Goal: Task Accomplishment & Management: Complete application form

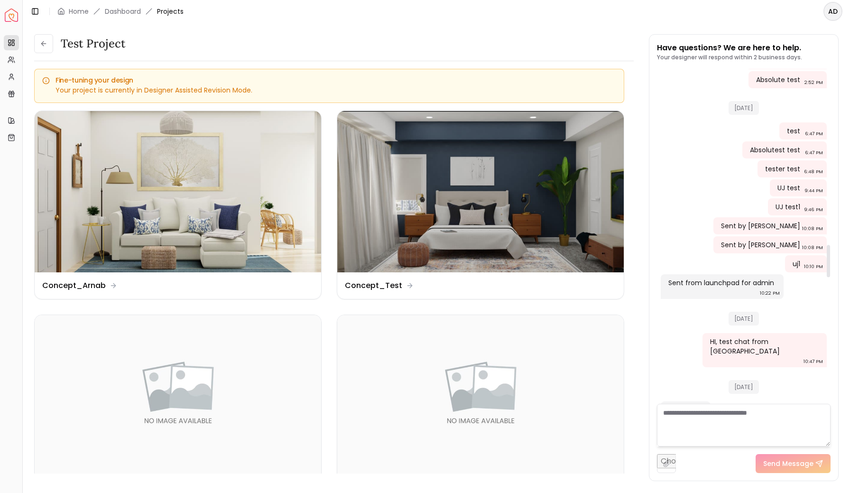
scroll to position [1831, 0]
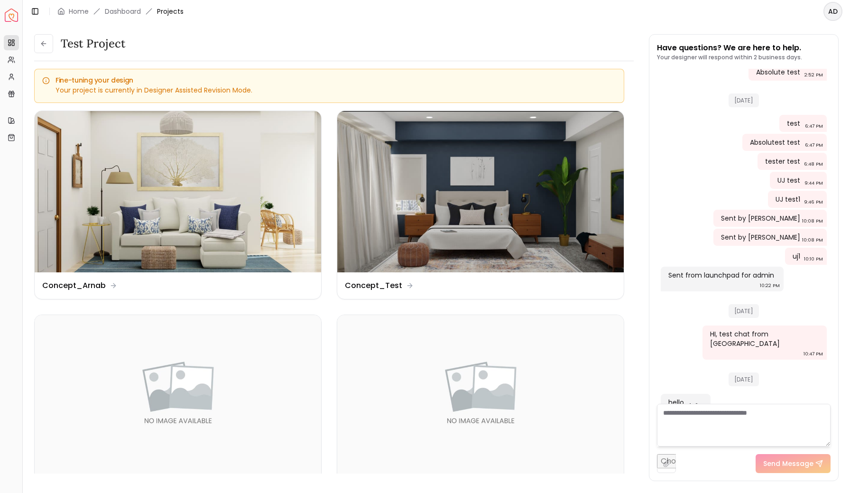
click at [834, 14] on html "Spacejoy Dashboard Overview Projects My Referrals My Profile Gift Card Balance …" at bounding box center [425, 246] width 850 height 493
click at [761, 61] on div "Log out" at bounding box center [788, 62] width 101 height 15
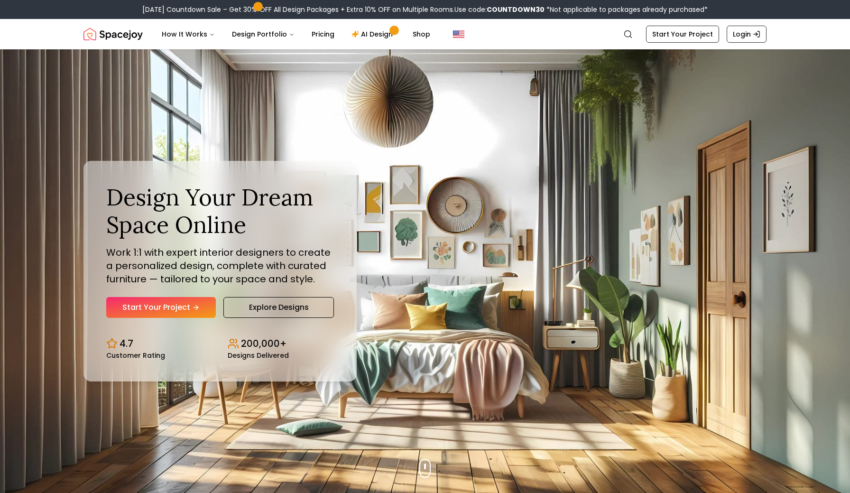
click at [743, 16] on div "[DATE] Countdown Sale – Get 30% OFF All Design Packages + Extra 10% OFF on Mult…" at bounding box center [425, 9] width 850 height 19
click at [743, 32] on link "Login" at bounding box center [746, 34] width 40 height 17
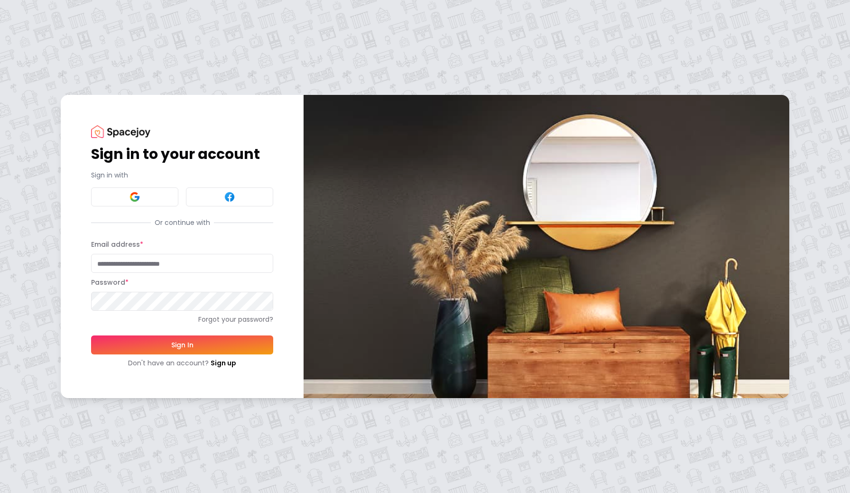
click at [161, 264] on input "Email address *" at bounding box center [182, 263] width 182 height 19
type input "**********"
click at [150, 346] on button "Sign In" at bounding box center [182, 344] width 182 height 19
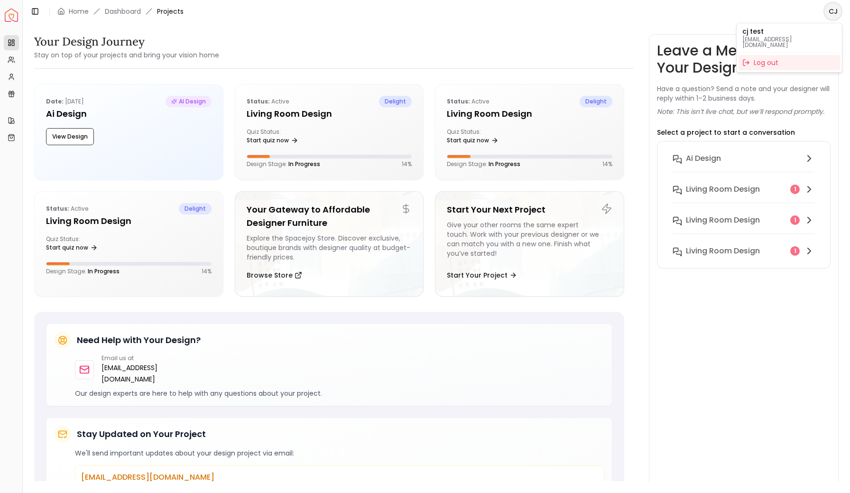
click at [831, 15] on html "Spacejoy Dashboard Overview Projects My Referrals My Profile Gift Card Balance …" at bounding box center [425, 246] width 850 height 493
click at [615, 36] on html "Spacejoy Dashboard Overview Projects My Referrals My Profile Gift Card Balance …" at bounding box center [425, 246] width 850 height 493
click at [833, 13] on html "Spacejoy Dashboard Overview Projects My Referrals My Profile Gift Card Balance …" at bounding box center [425, 246] width 850 height 493
click at [337, 118] on html "Spacejoy Dashboard Overview Projects My Referrals My Profile Gift Card Balance …" at bounding box center [425, 246] width 850 height 493
click at [710, 195] on button "Living Room design 1" at bounding box center [743, 195] width 157 height 31
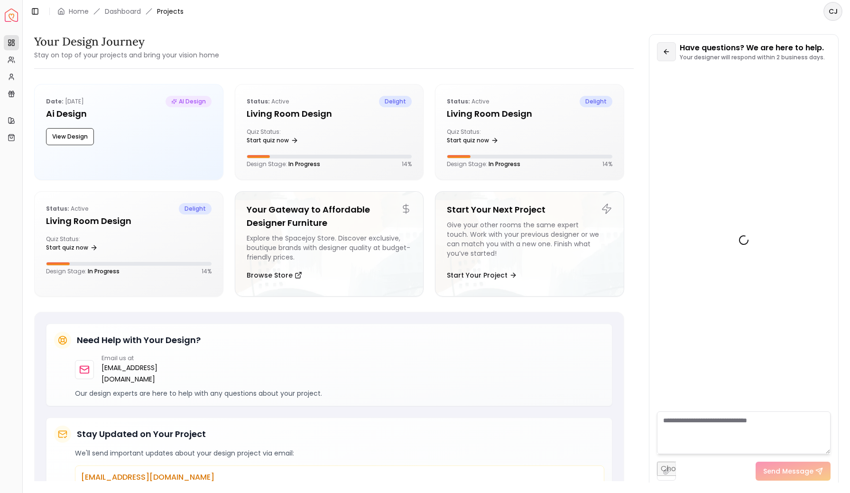
scroll to position [191, 0]
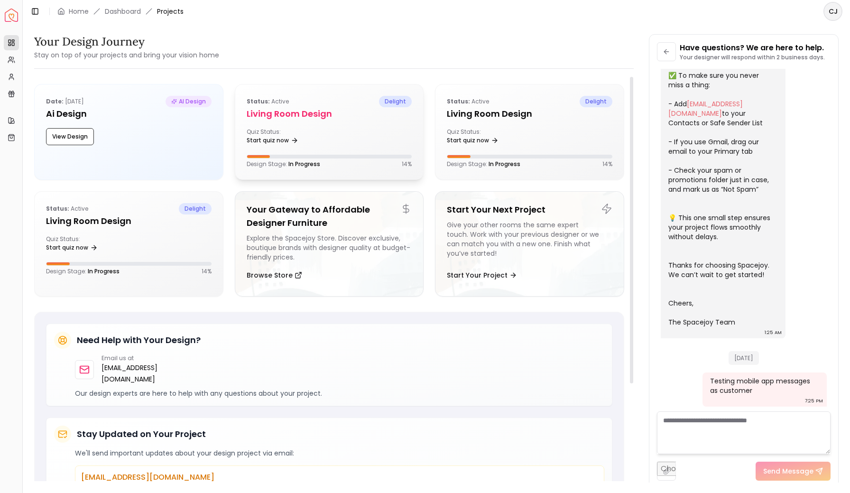
click at [330, 137] on div "Quiz Status: Start quiz now" at bounding box center [329, 137] width 165 height 19
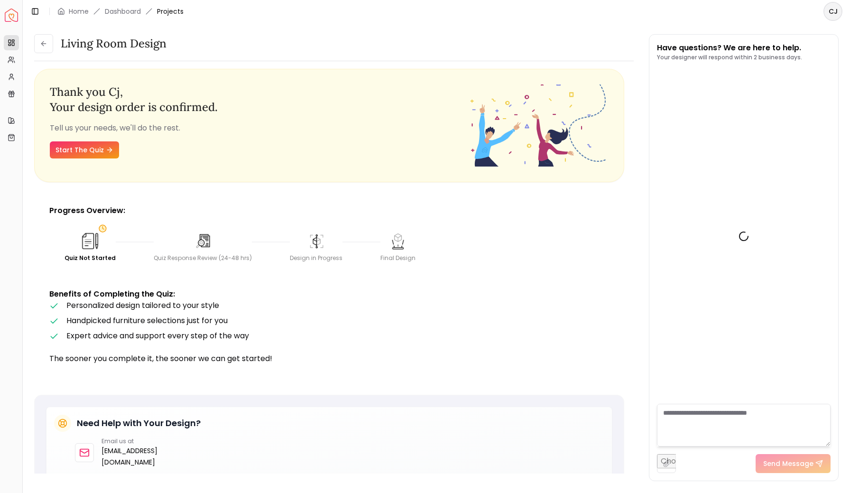
scroll to position [198, 0]
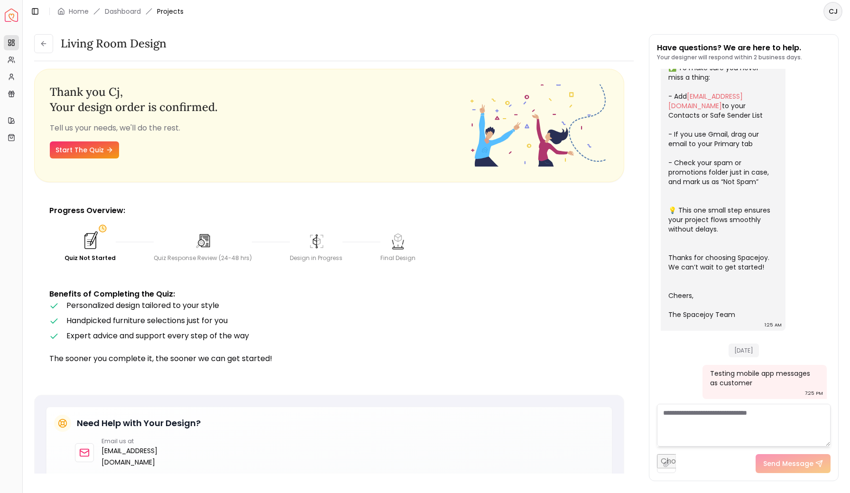
click at [396, 35] on div "Living Room design" at bounding box center [333, 43] width 599 height 19
